Goal: Task Accomplishment & Management: Use online tool/utility

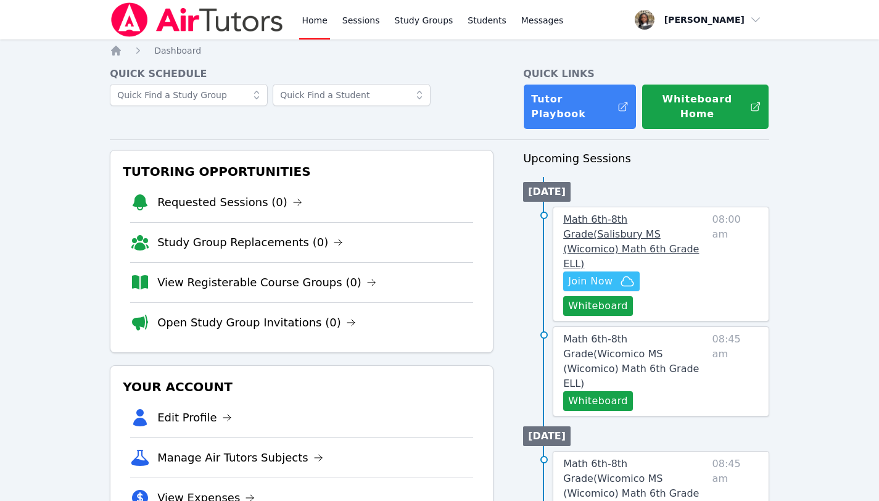
click at [678, 213] on span "Math 6th-8th Grade ( Salisbury MS (Wicomico) Math 6th Grade ELL )" at bounding box center [631, 241] width 136 height 56
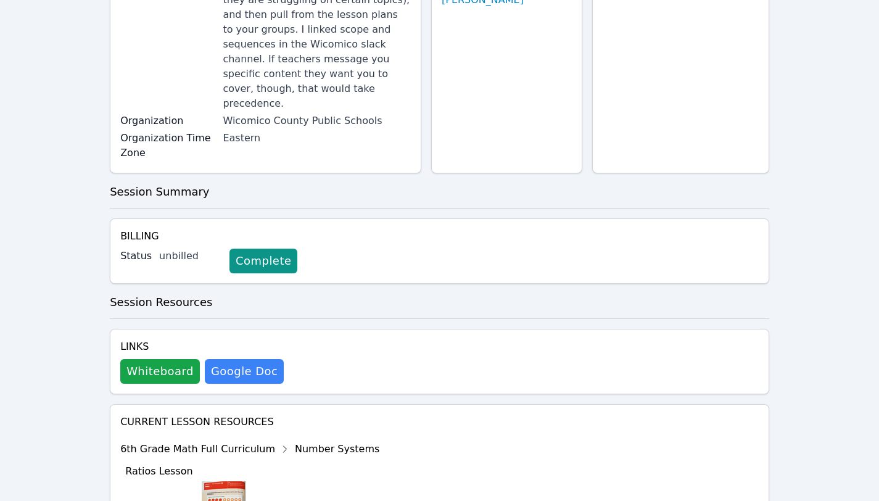
scroll to position [246, 0]
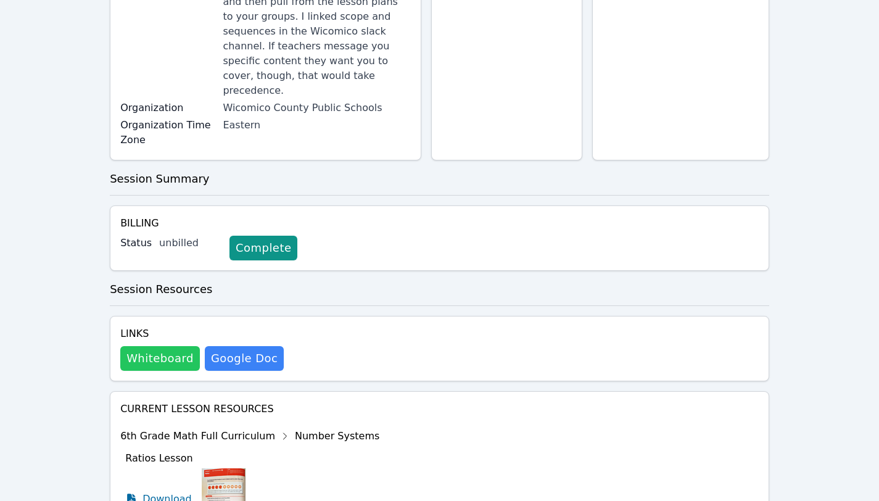
click at [157, 346] on button "Whiteboard" at bounding box center [160, 358] width 80 height 25
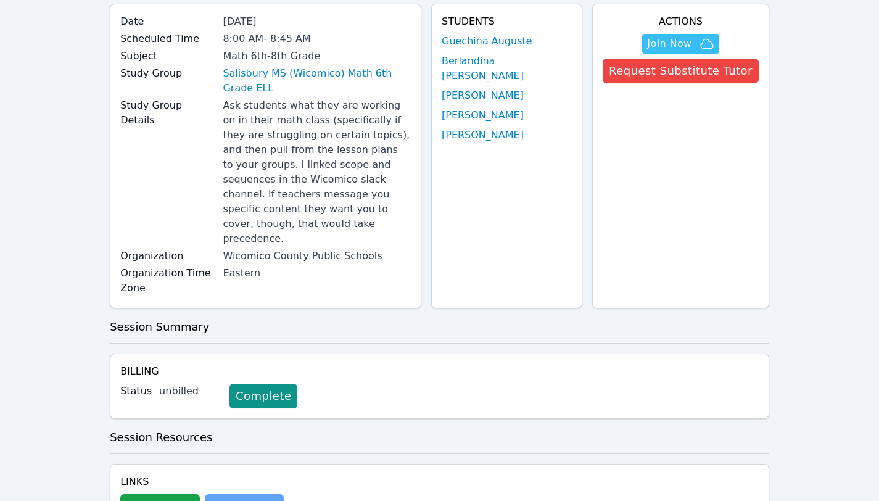
scroll to position [0, 0]
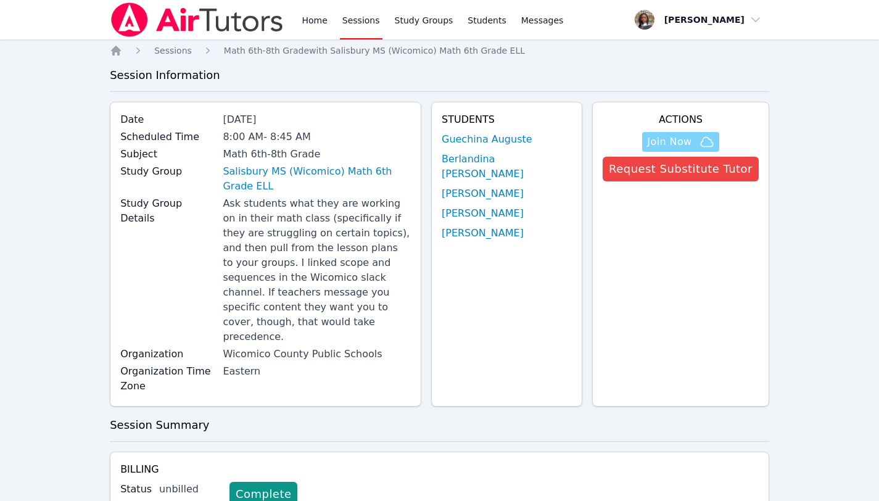
click at [692, 137] on span "Join Now" at bounding box center [669, 141] width 44 height 15
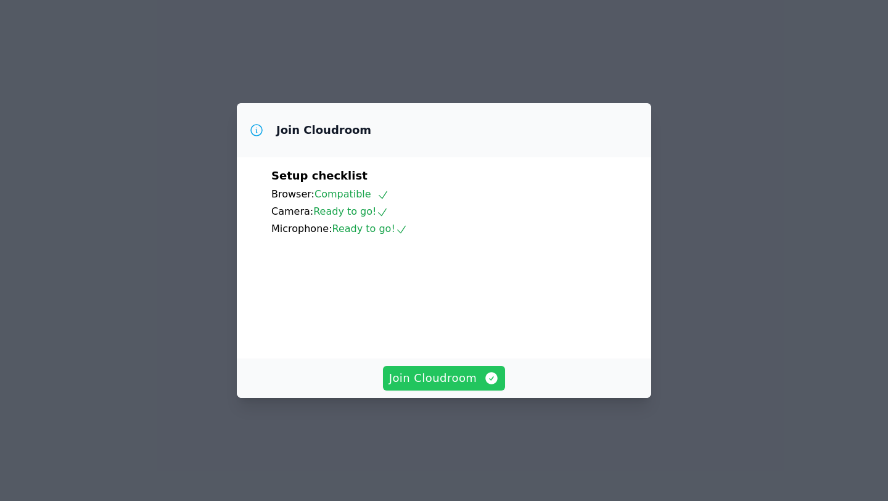
click at [442, 387] on span "Join Cloudroom" at bounding box center [444, 378] width 110 height 17
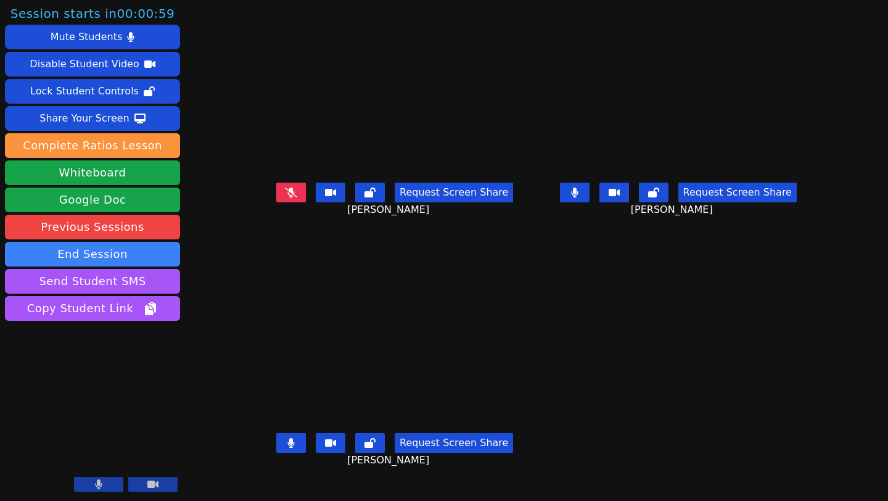
click at [276, 202] on button at bounding box center [291, 193] width 30 height 20
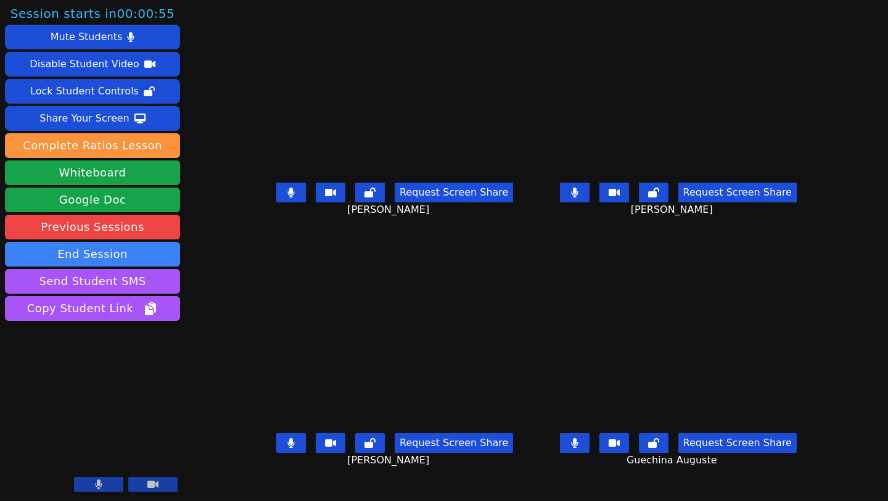
click at [287, 197] on icon at bounding box center [290, 193] width 7 height 10
click at [276, 202] on button at bounding box center [291, 193] width 30 height 20
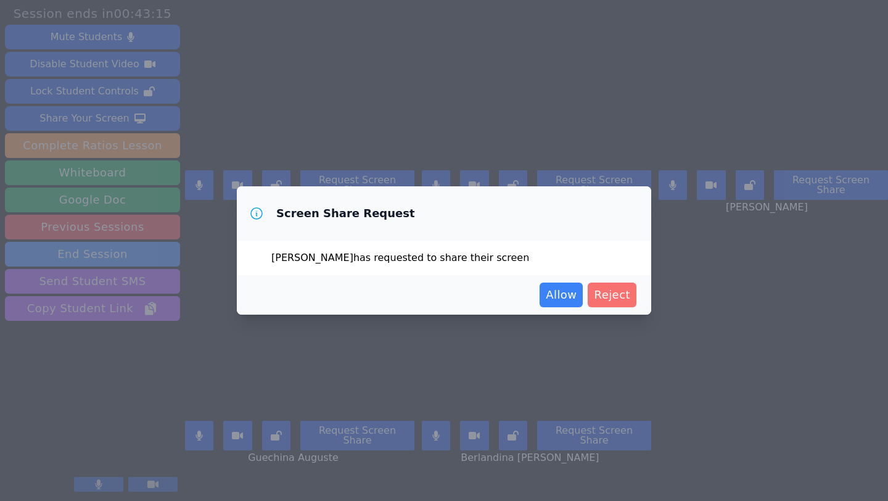
click at [608, 290] on span "Reject" at bounding box center [612, 294] width 36 height 17
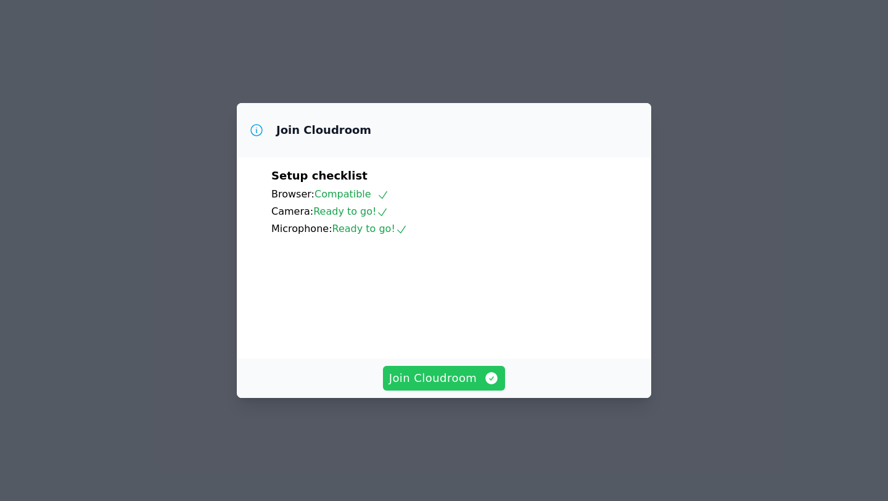
click at [423, 387] on span "Join Cloudroom" at bounding box center [444, 378] width 110 height 17
